Goal: Task Accomplishment & Management: Manage account settings

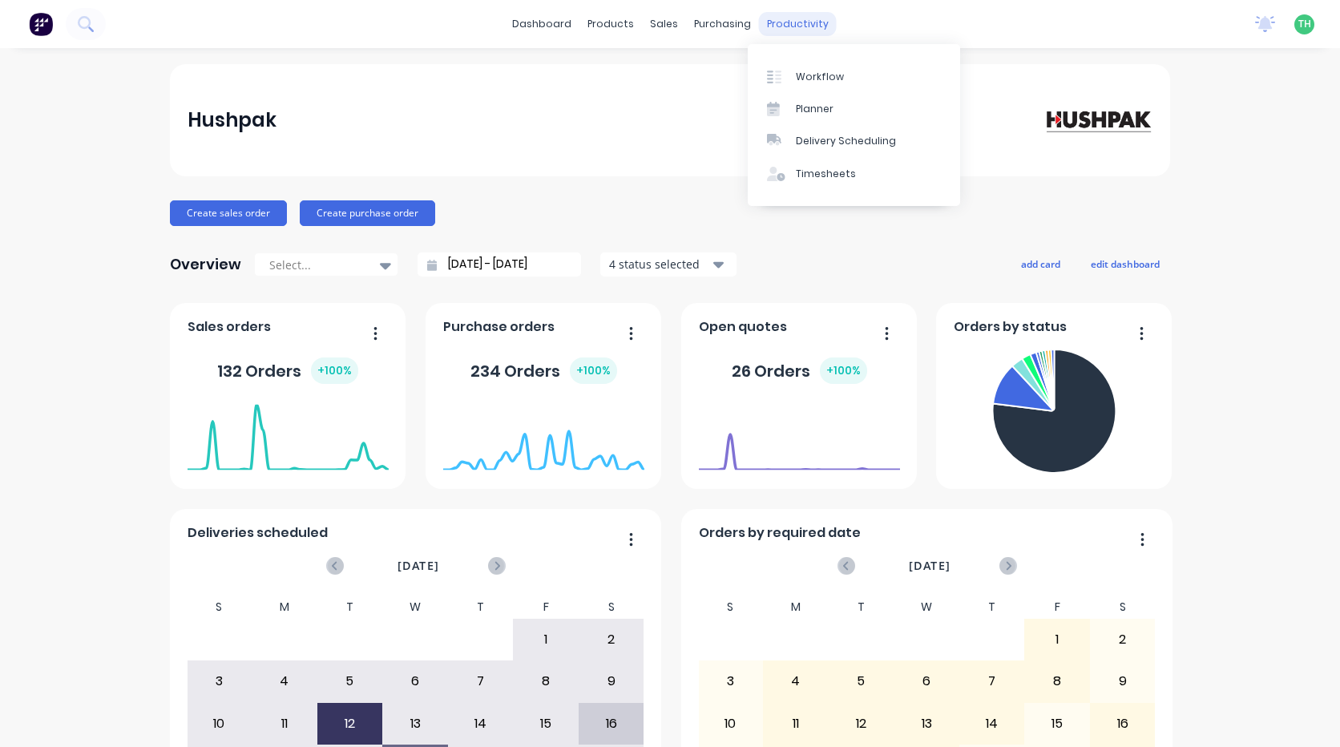
click at [803, 28] on div "productivity" at bounding box center [798, 24] width 78 height 24
click at [839, 175] on div "Timesheets" at bounding box center [826, 174] width 60 height 14
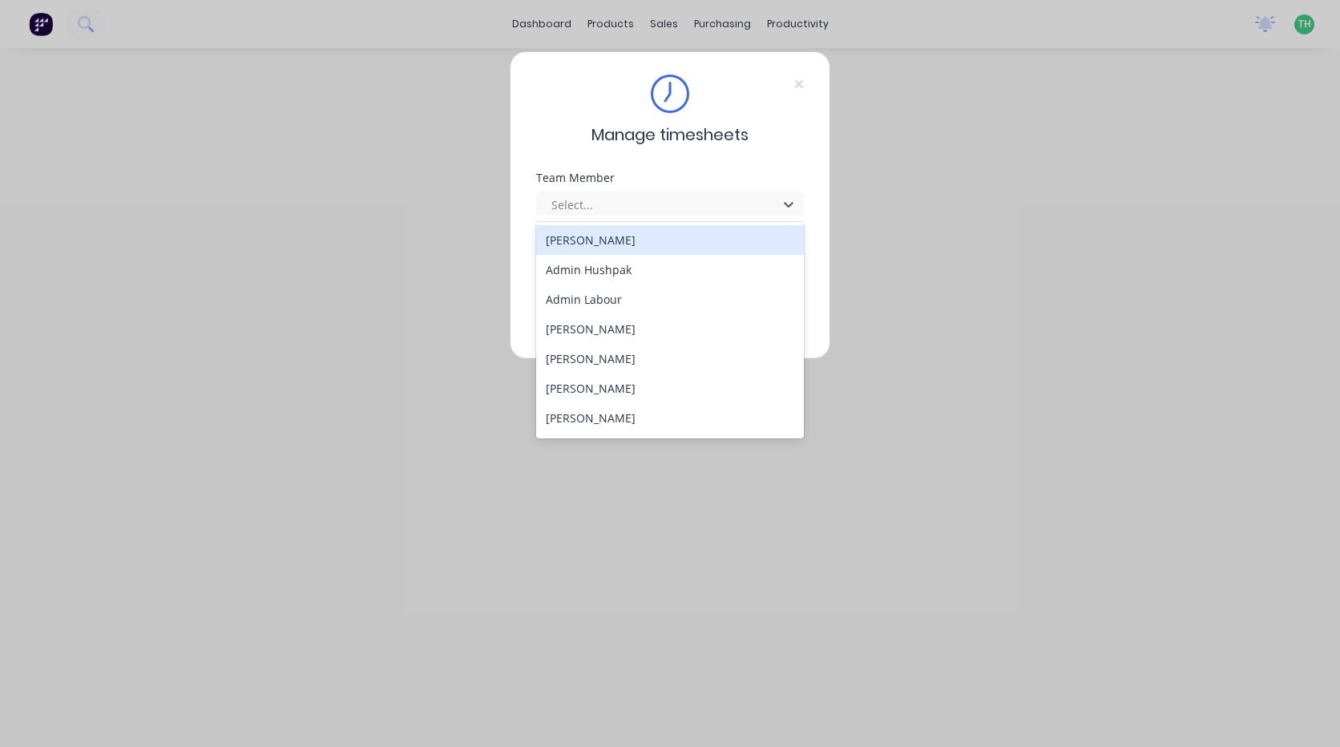
drag, startPoint x: 697, startPoint y: 198, endPoint x: 708, endPoint y: 187, distance: 15.3
click at [700, 198] on div at bounding box center [660, 205] width 220 height 20
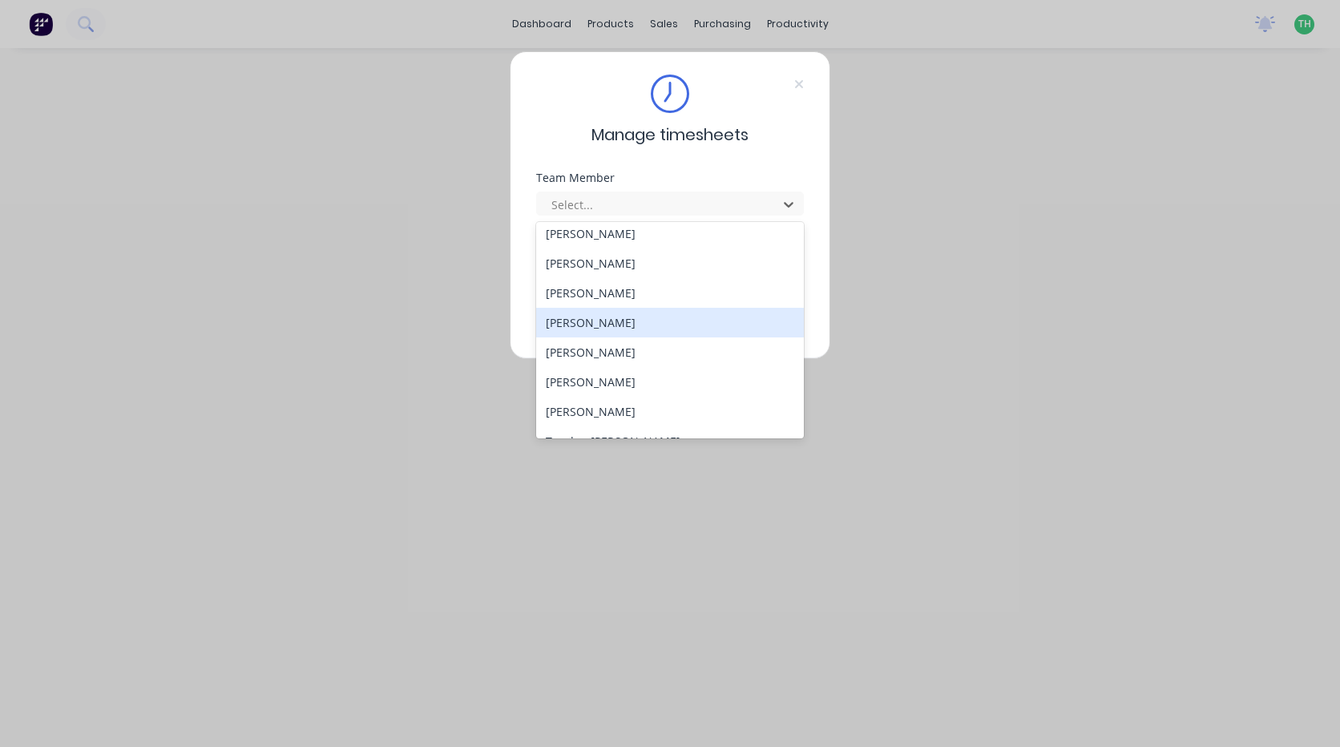
scroll to position [828, 0]
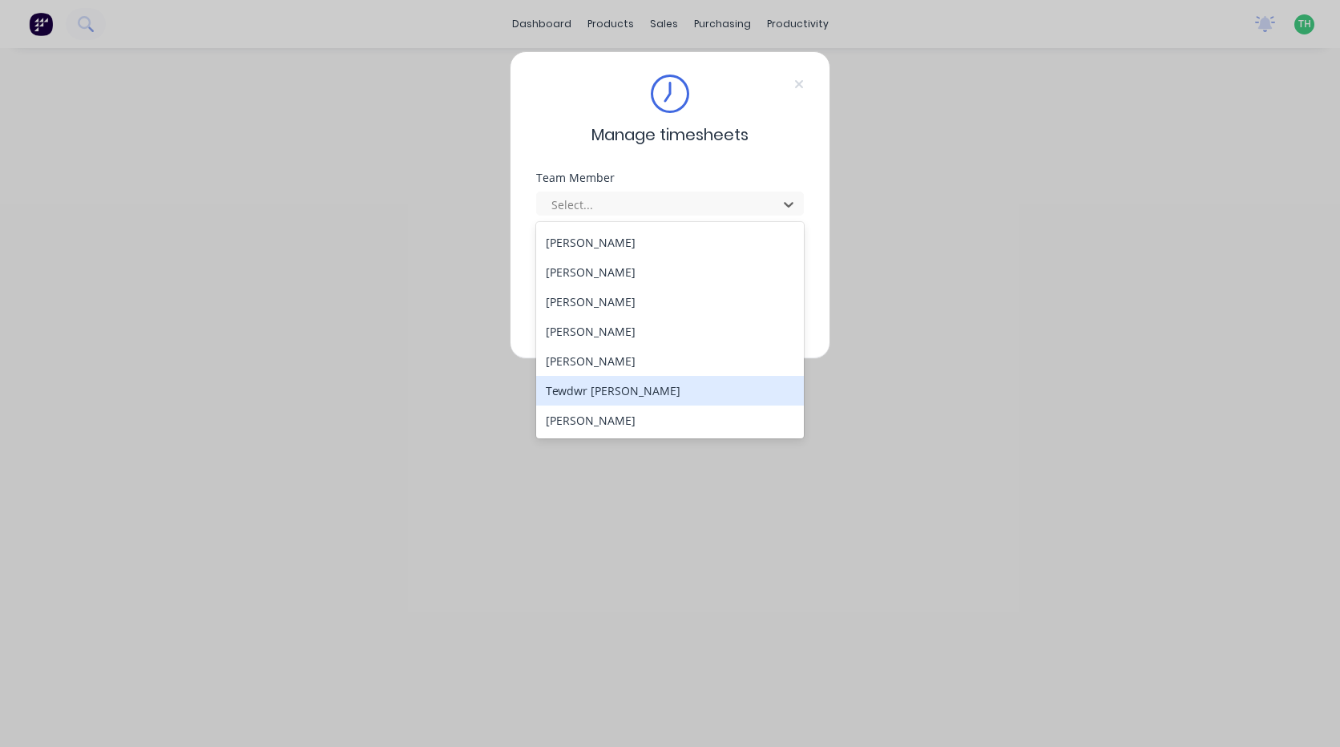
click at [636, 386] on div "Tewdwr [PERSON_NAME]" at bounding box center [670, 391] width 268 height 30
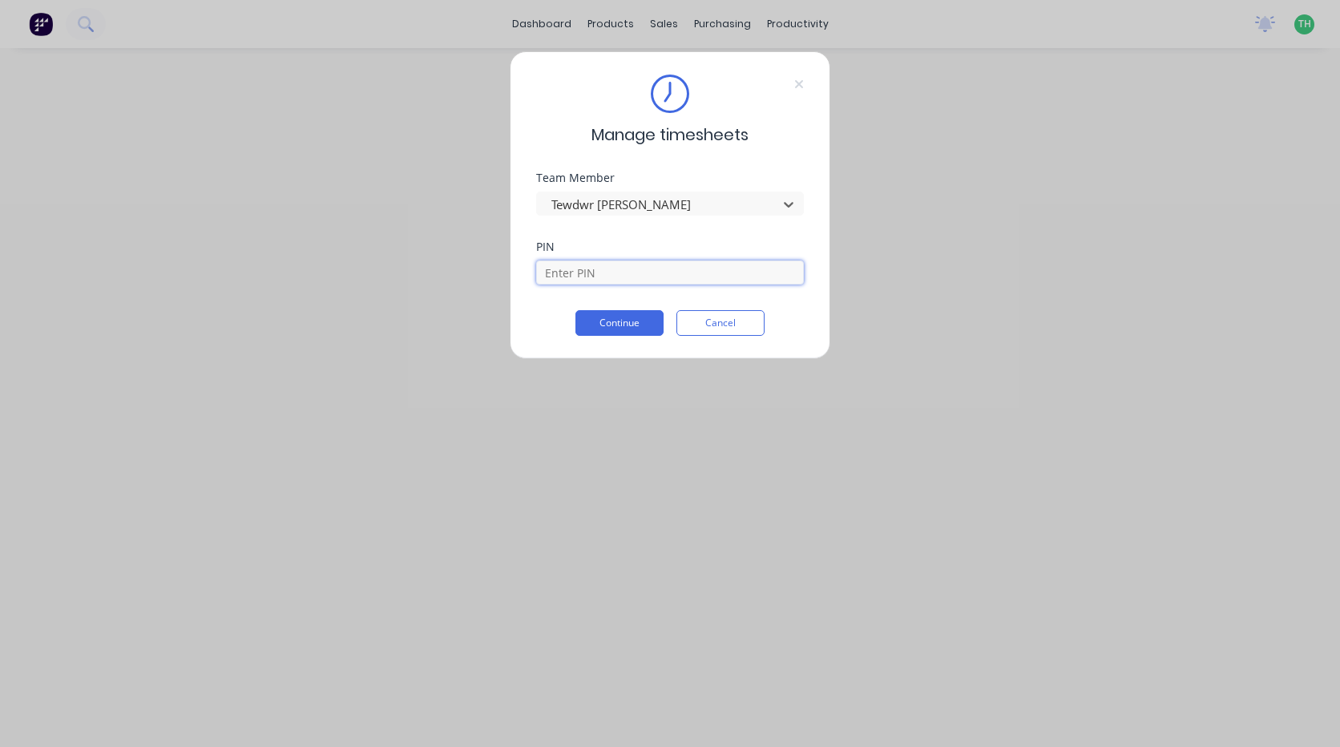
click at [640, 267] on input at bounding box center [670, 272] width 268 height 24
type input "2711"
click at [635, 321] on button "Continue" at bounding box center [619, 323] width 88 height 26
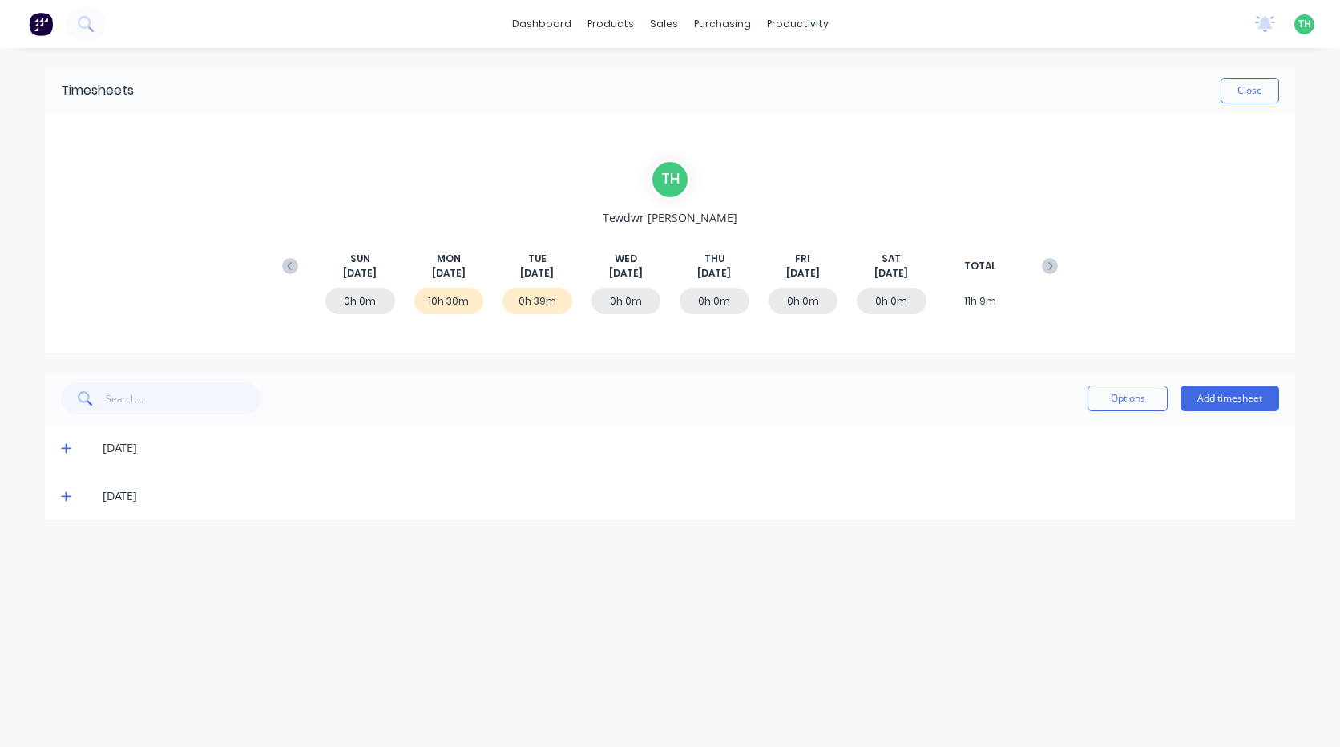
click at [71, 501] on icon at bounding box center [66, 496] width 10 height 11
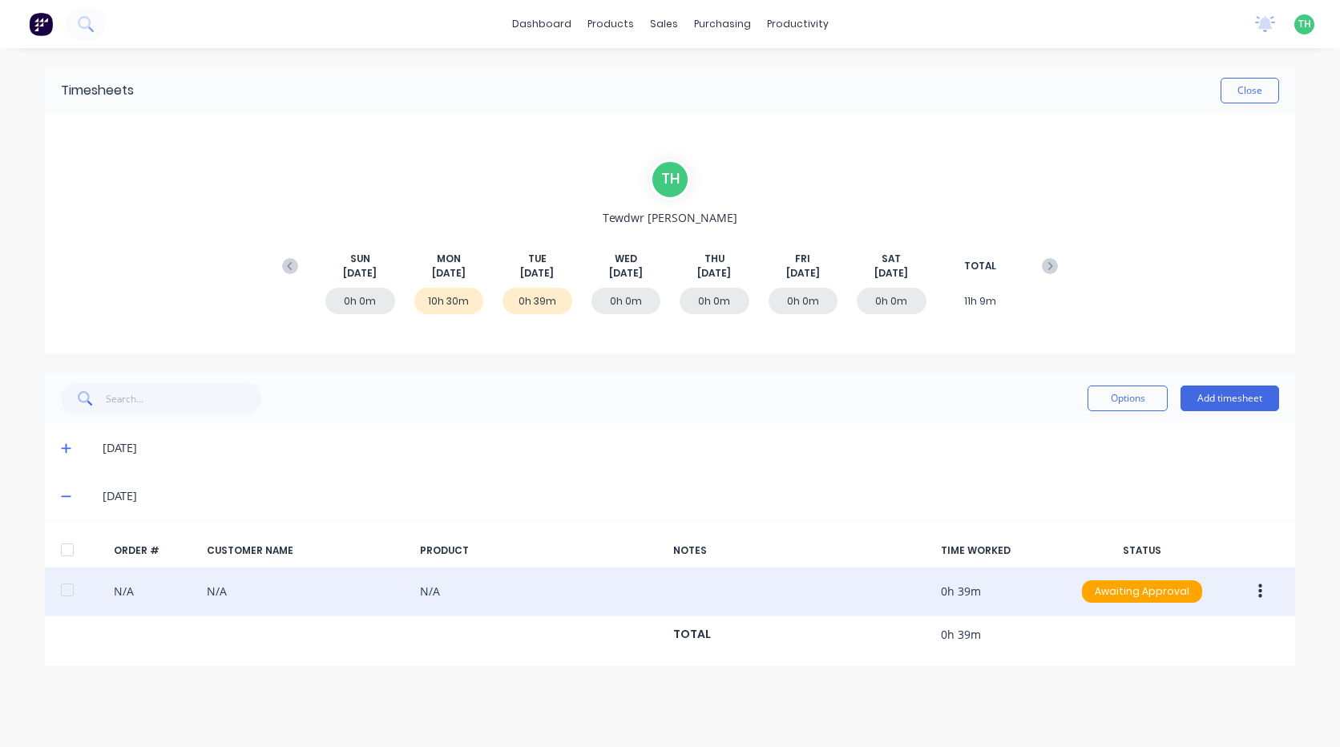
click at [486, 585] on div "N/A N/A N/A 0h 39m Awaiting Approval" at bounding box center [670, 591] width 1250 height 49
click at [1264, 596] on button "button" at bounding box center [1261, 591] width 38 height 29
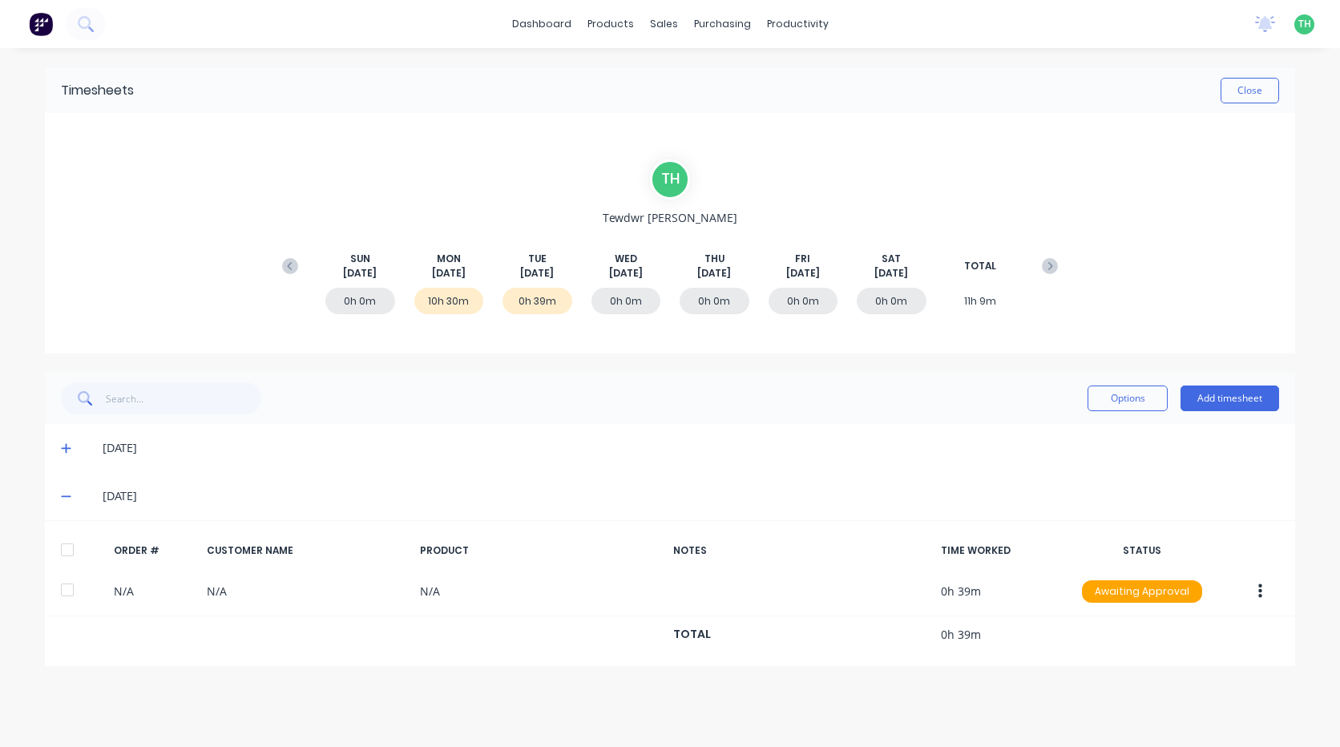
click at [674, 397] on div "Options Add timesheet" at bounding box center [670, 398] width 1218 height 32
click at [64, 449] on icon at bounding box center [66, 449] width 10 height 10
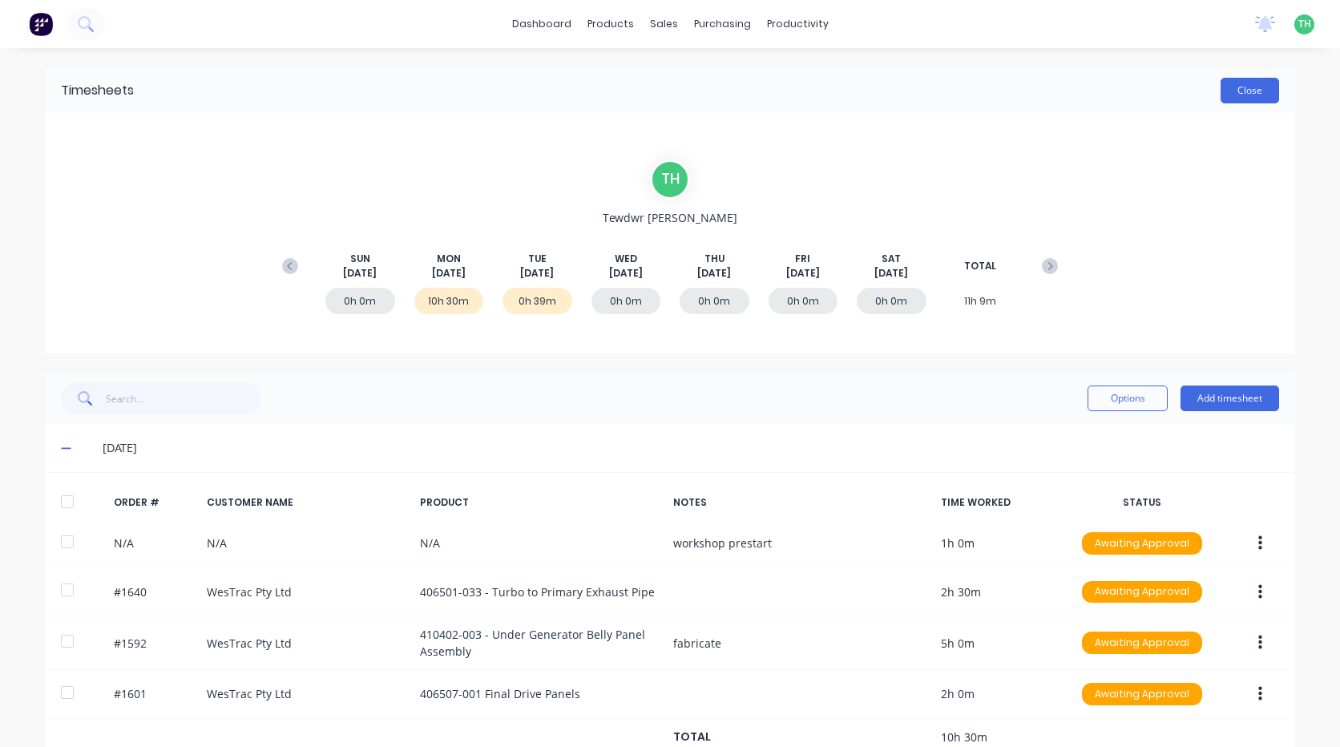
click at [1254, 95] on button "Close" at bounding box center [1250, 91] width 59 height 26
